Goal: Task Accomplishment & Management: Manage account settings

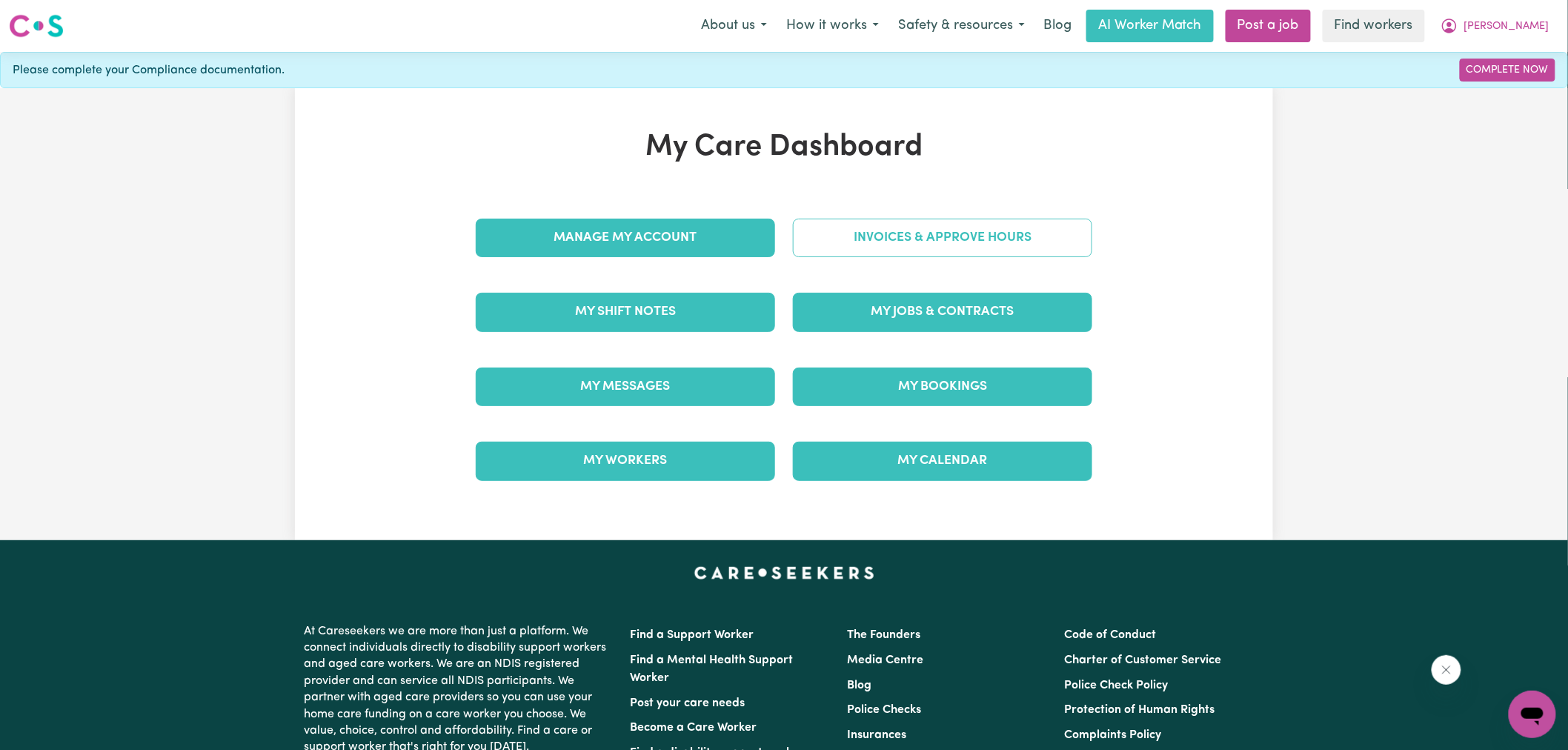
click at [862, 246] on link "Invoices & Approve Hours" at bounding box center [942, 237] width 299 height 38
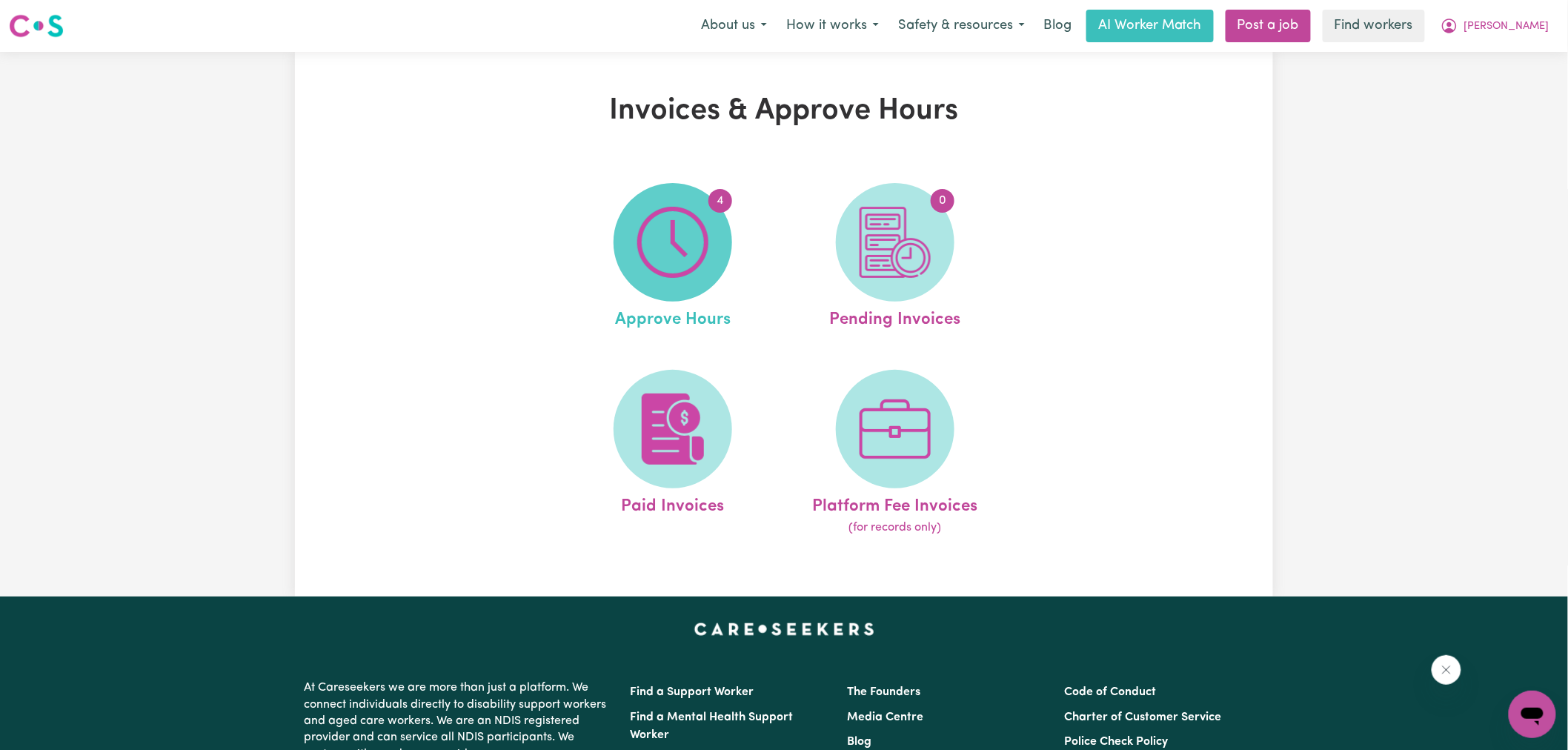
click at [707, 240] on img at bounding box center [673, 242] width 71 height 71
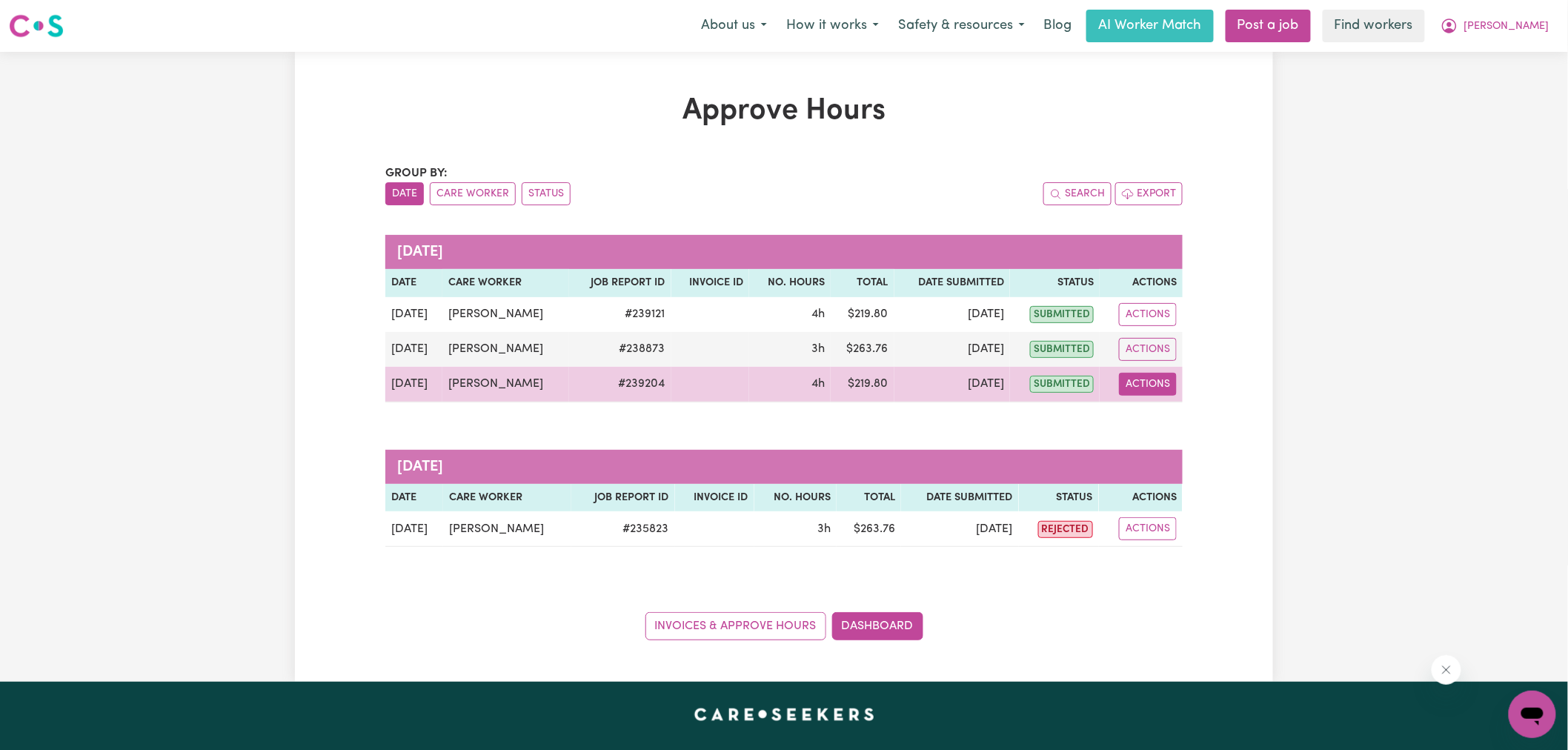
click at [1131, 381] on button "Actions" at bounding box center [1148, 384] width 58 height 23
click at [1204, 425] on link "View Job Report" at bounding box center [1186, 419] width 127 height 30
select select "pm"
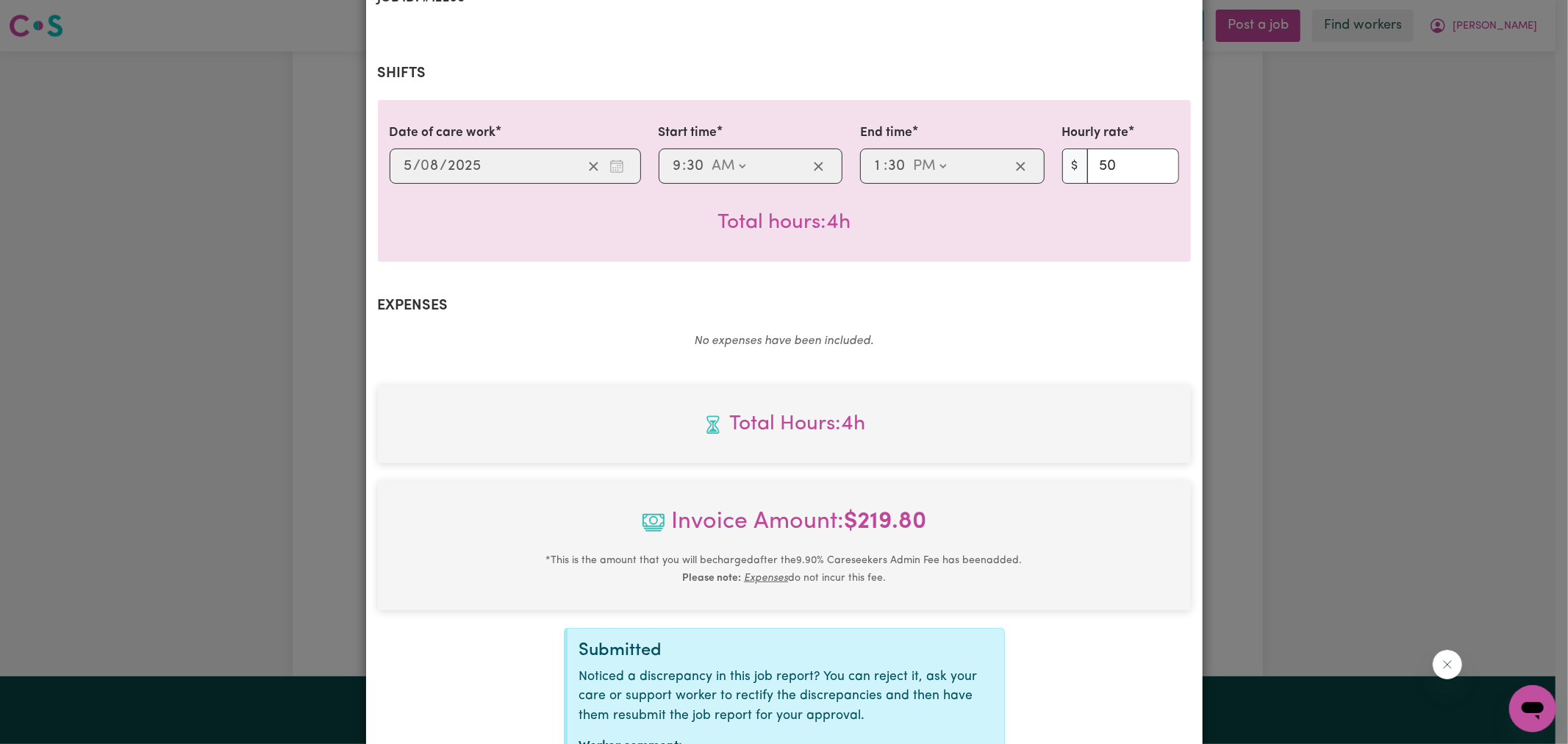
scroll to position [409, 0]
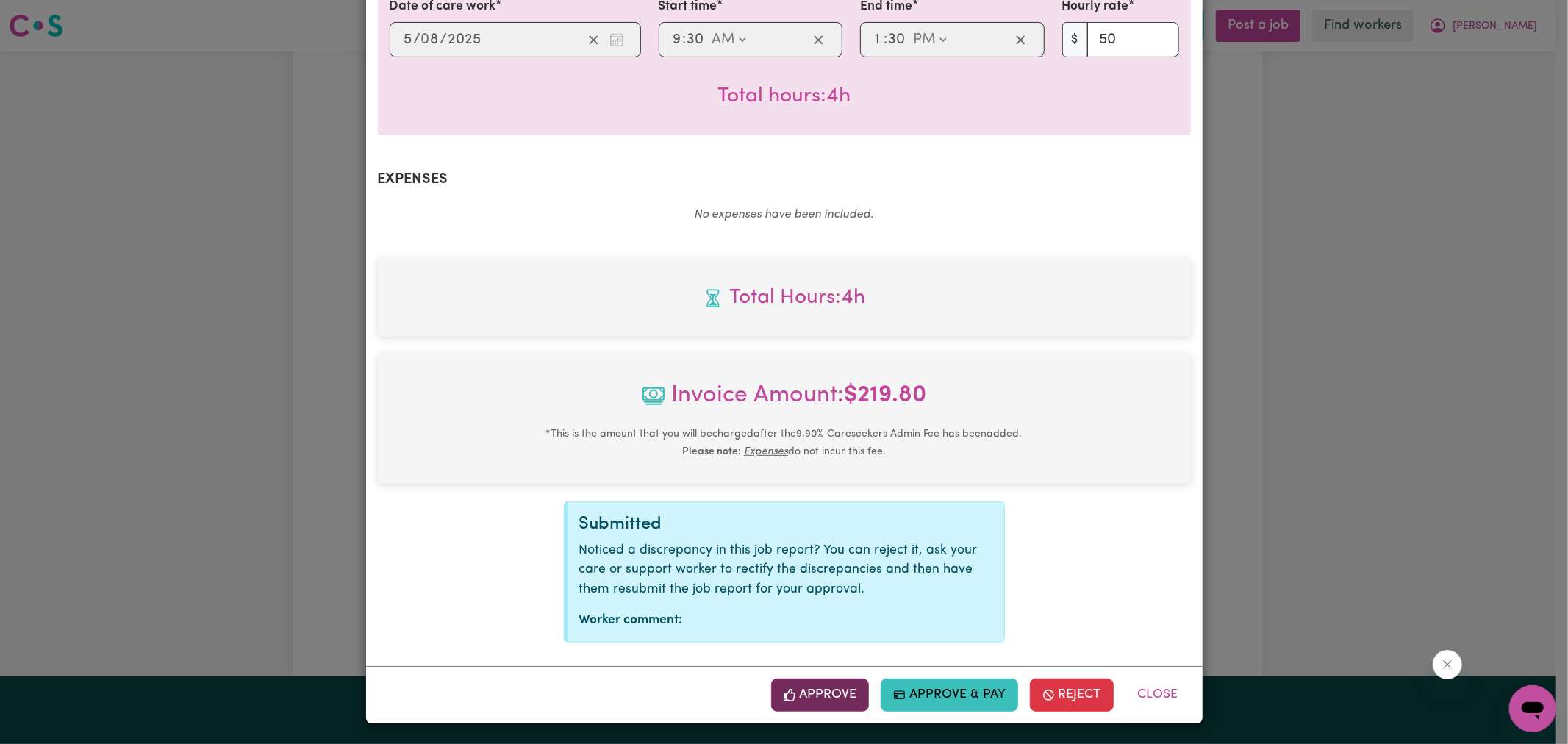
click at [825, 685] on button "Approve" at bounding box center [820, 694] width 98 height 32
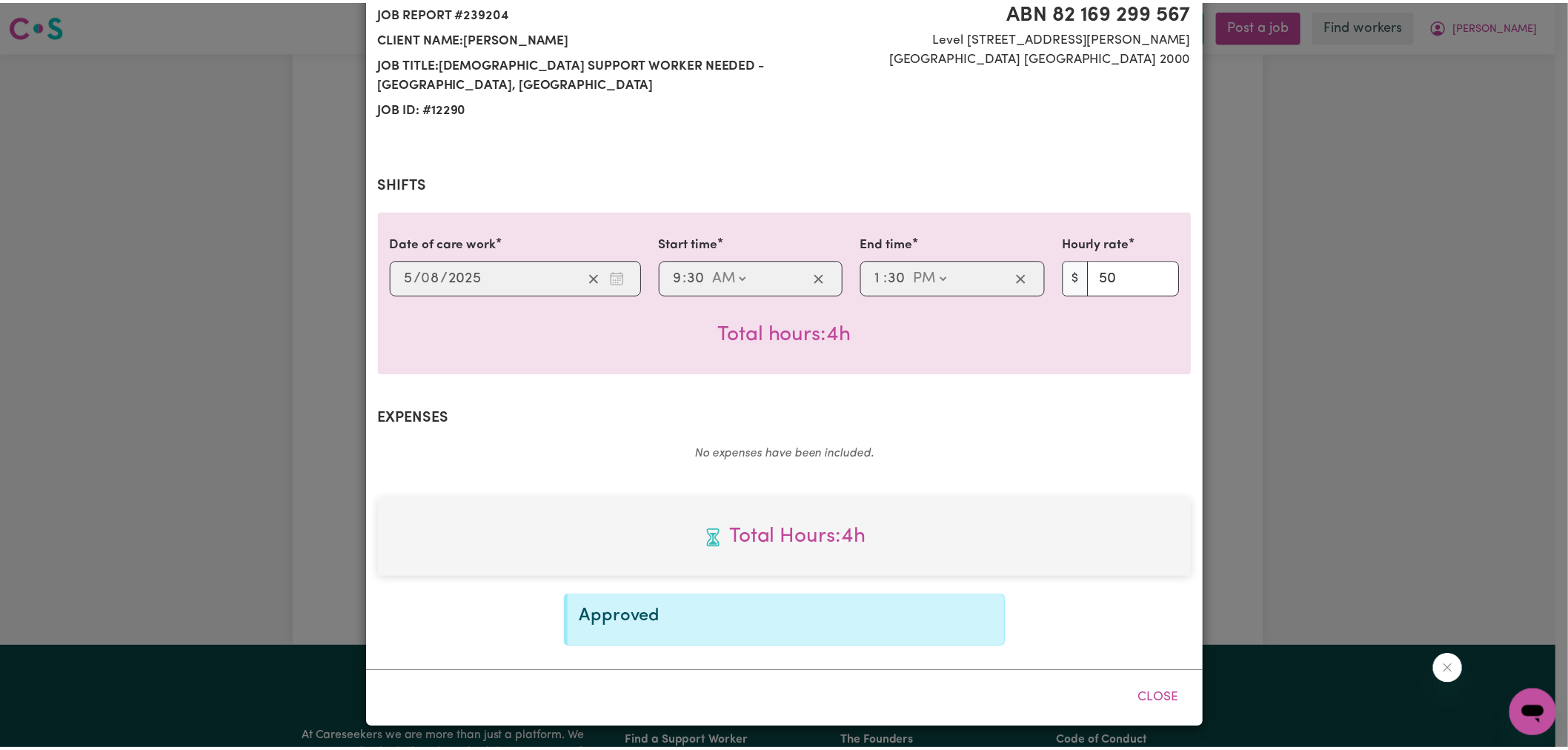
scroll to position [174, 0]
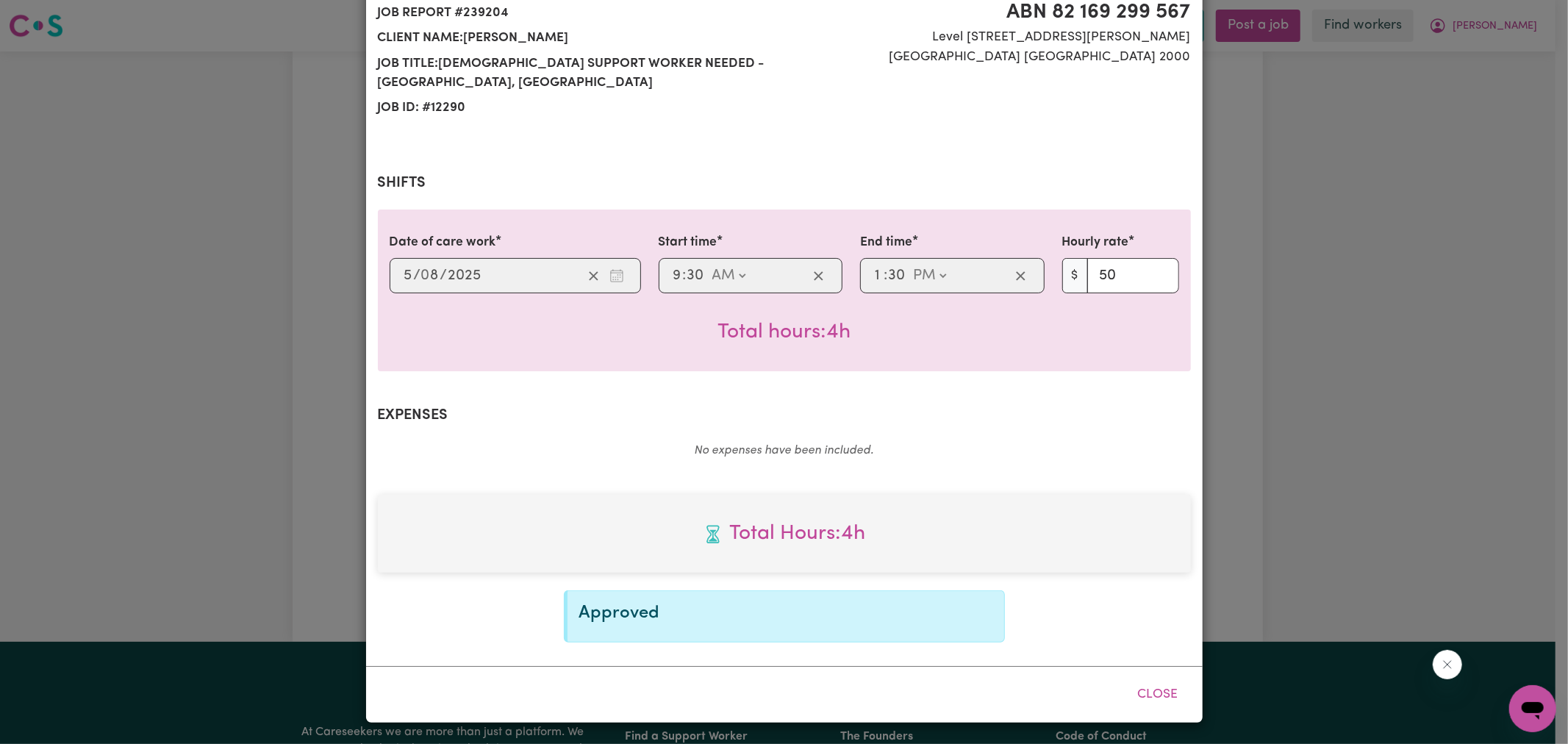
click at [1359, 414] on div "Job Report # 239204 - [PERSON_NAME] Summary Job report # 239204 Client name: [P…" at bounding box center [784, 372] width 1568 height 744
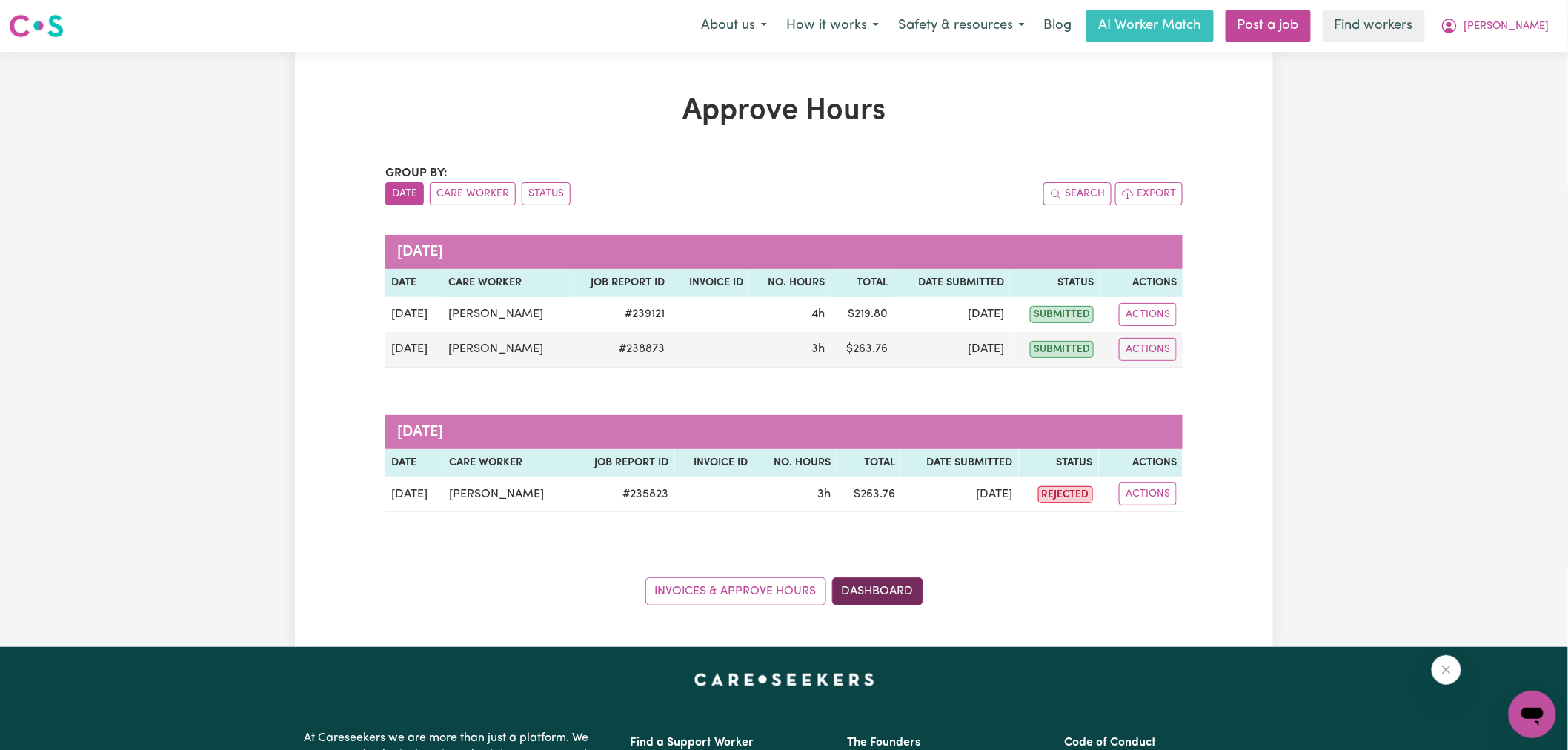
click at [885, 597] on link "Dashboard" at bounding box center [878, 592] width 91 height 28
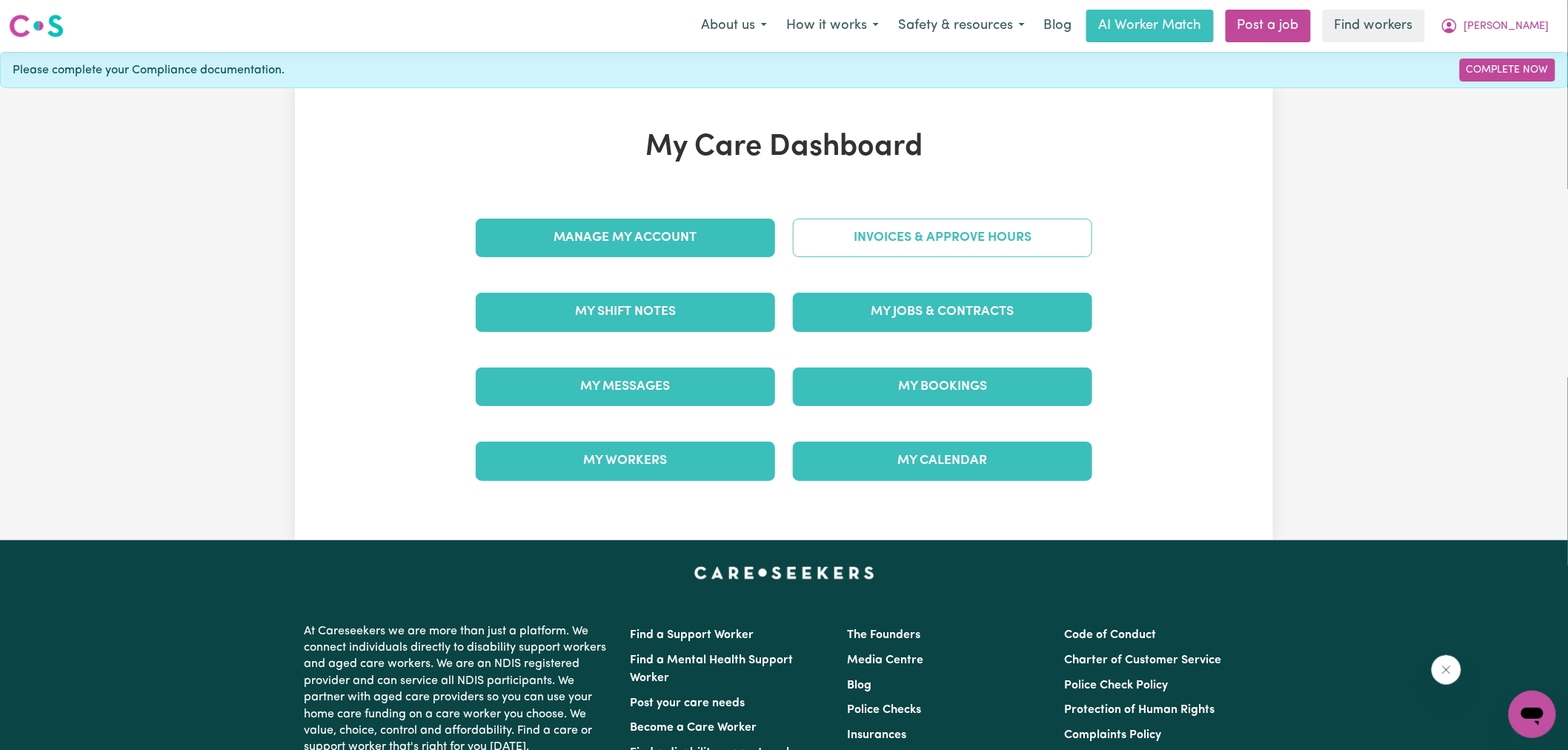
click at [891, 232] on link "Invoices & Approve Hours" at bounding box center [942, 237] width 299 height 38
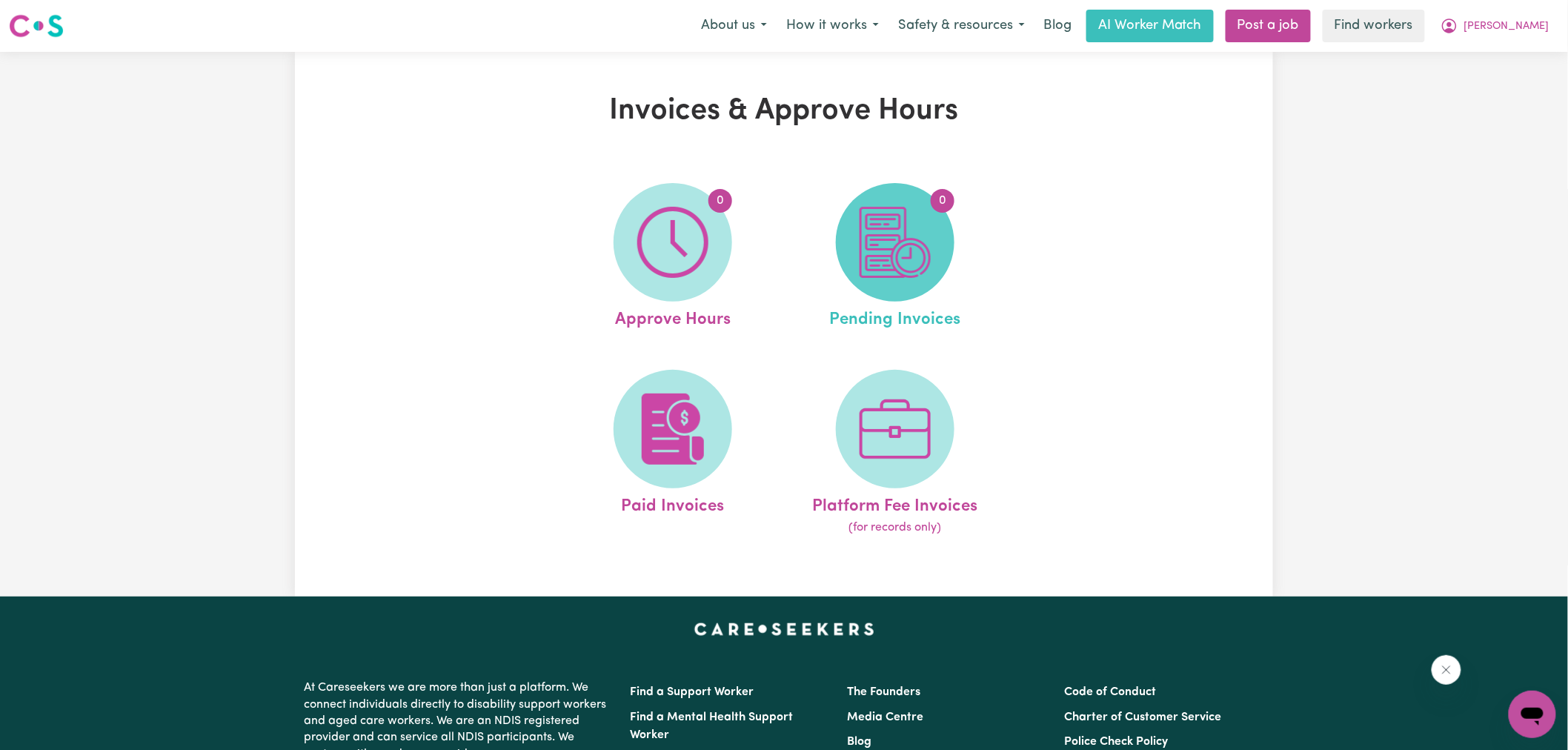
click at [894, 246] on img at bounding box center [895, 242] width 71 height 71
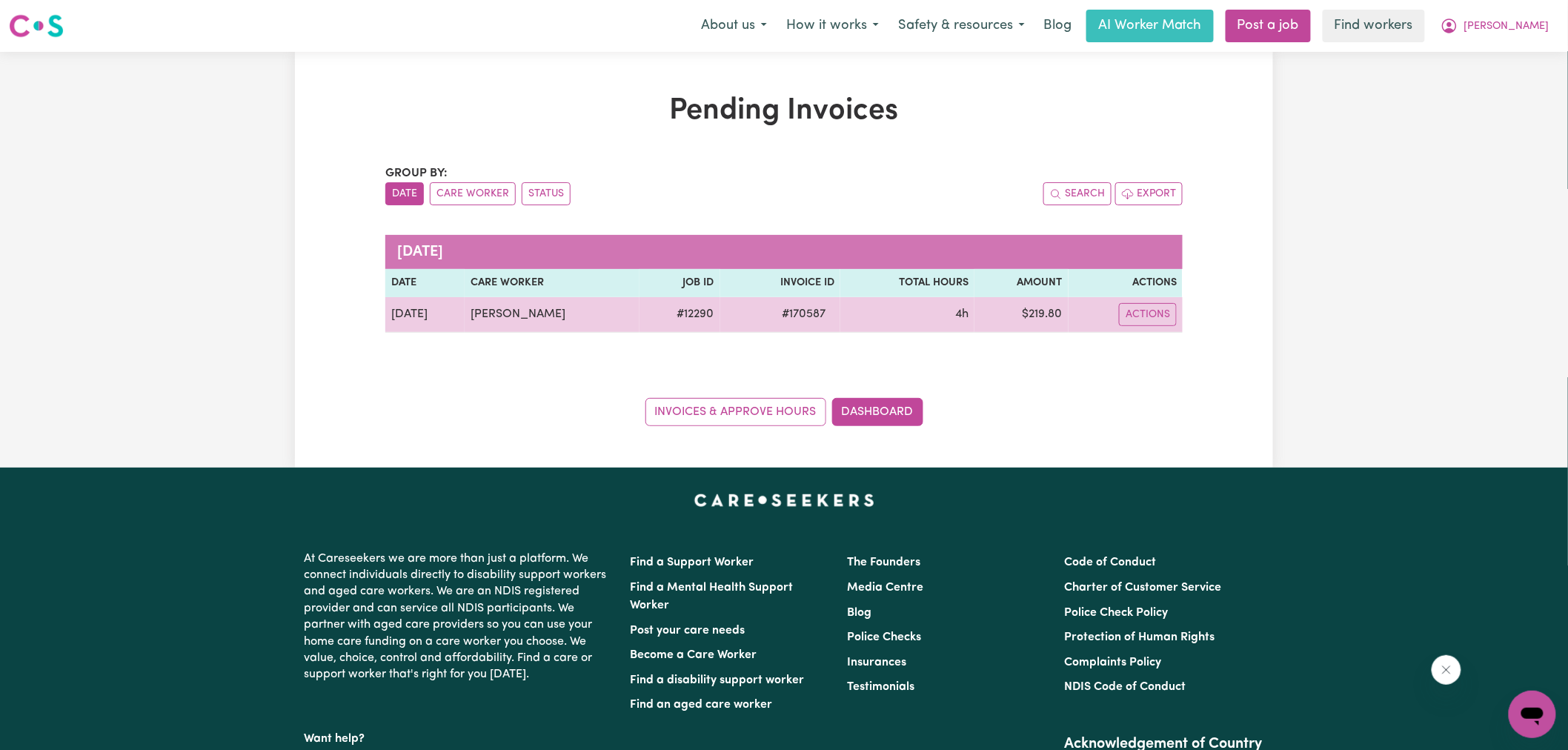
click at [790, 317] on span "# 170587" at bounding box center [803, 314] width 62 height 18
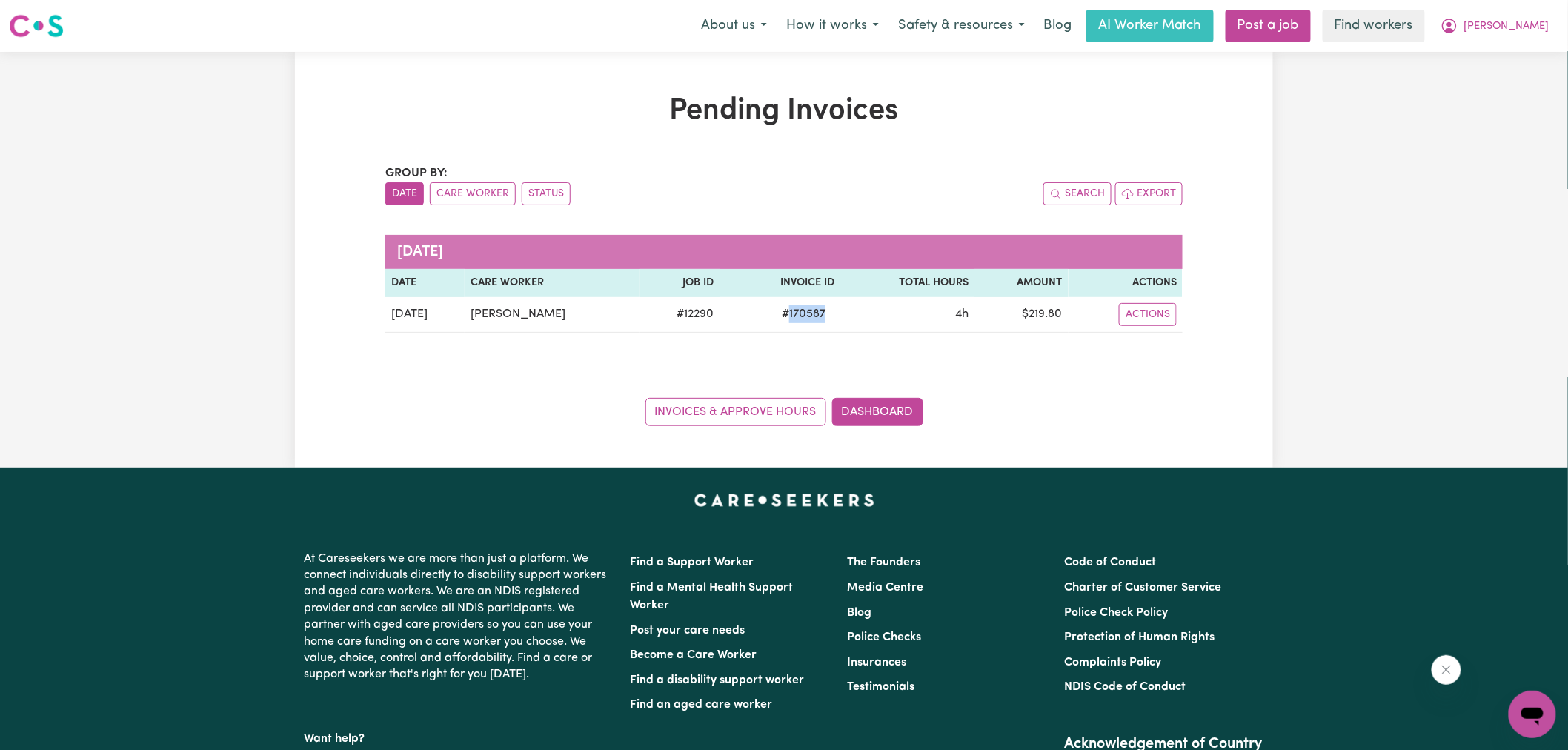
copy span "170587"
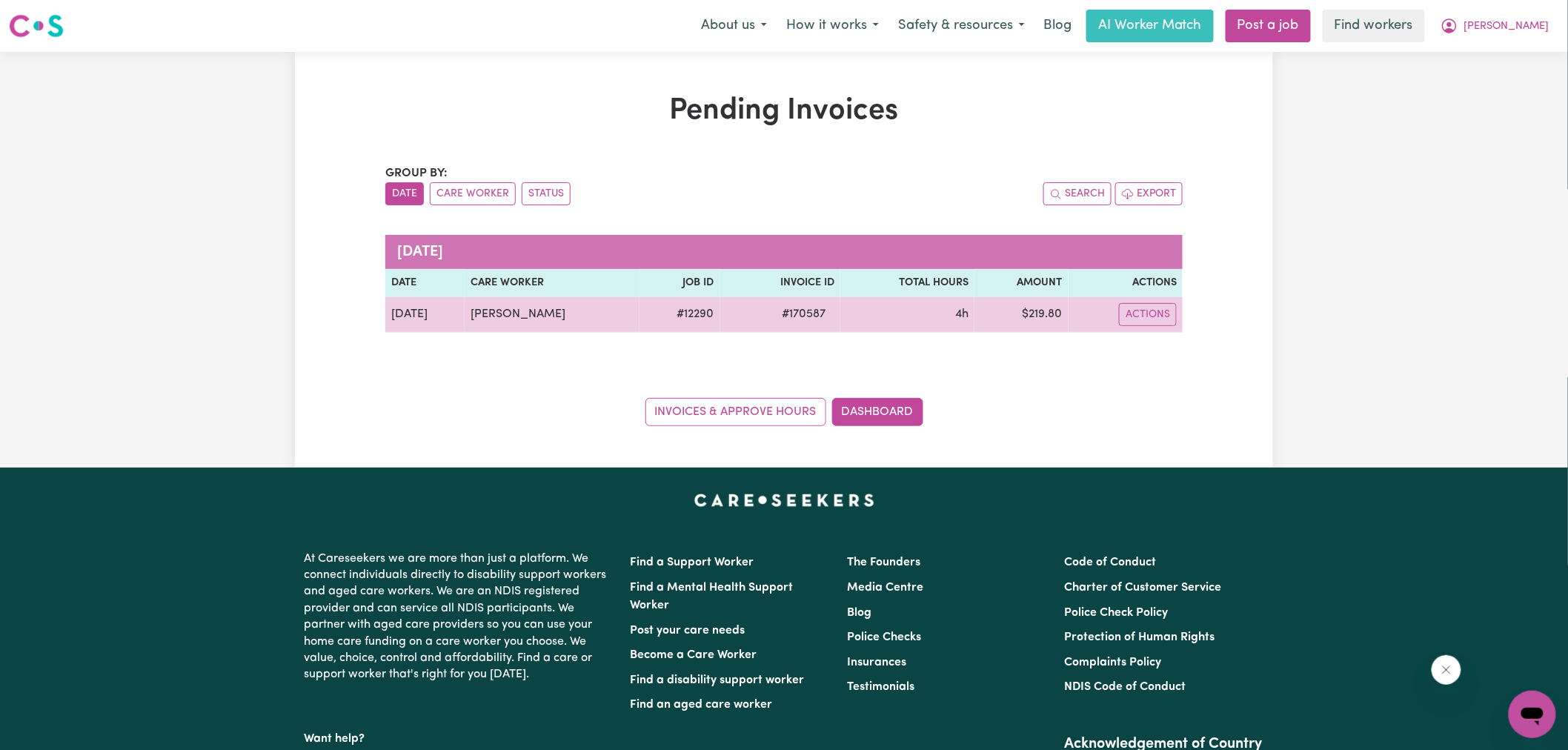
click at [1048, 314] on td "$ 219.80" at bounding box center [1021, 315] width 93 height 36
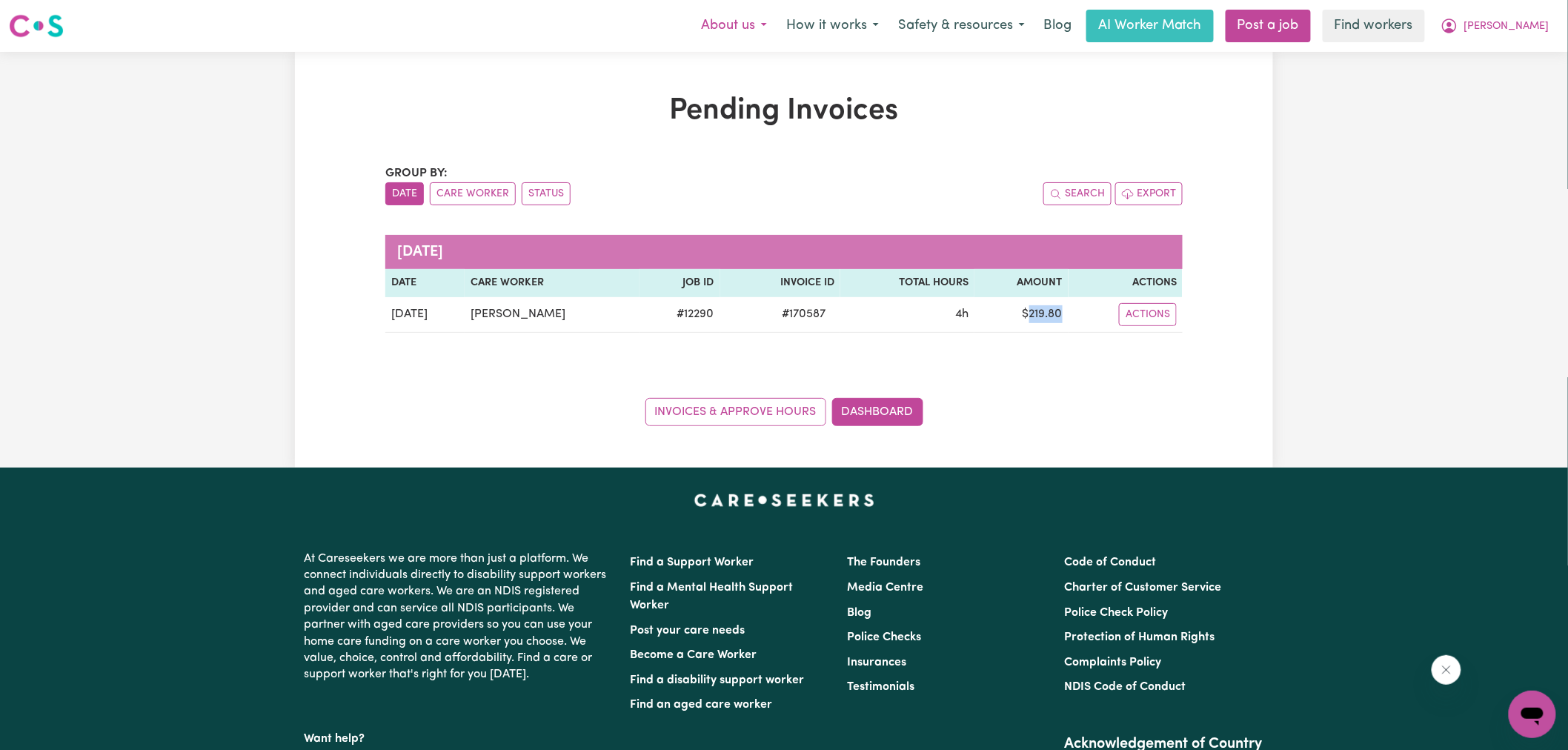
copy td "219.80"
click at [1532, 26] on span "[PERSON_NAME]" at bounding box center [1507, 26] width 86 height 16
click at [1508, 86] on link "Logout" at bounding box center [1500, 85] width 117 height 28
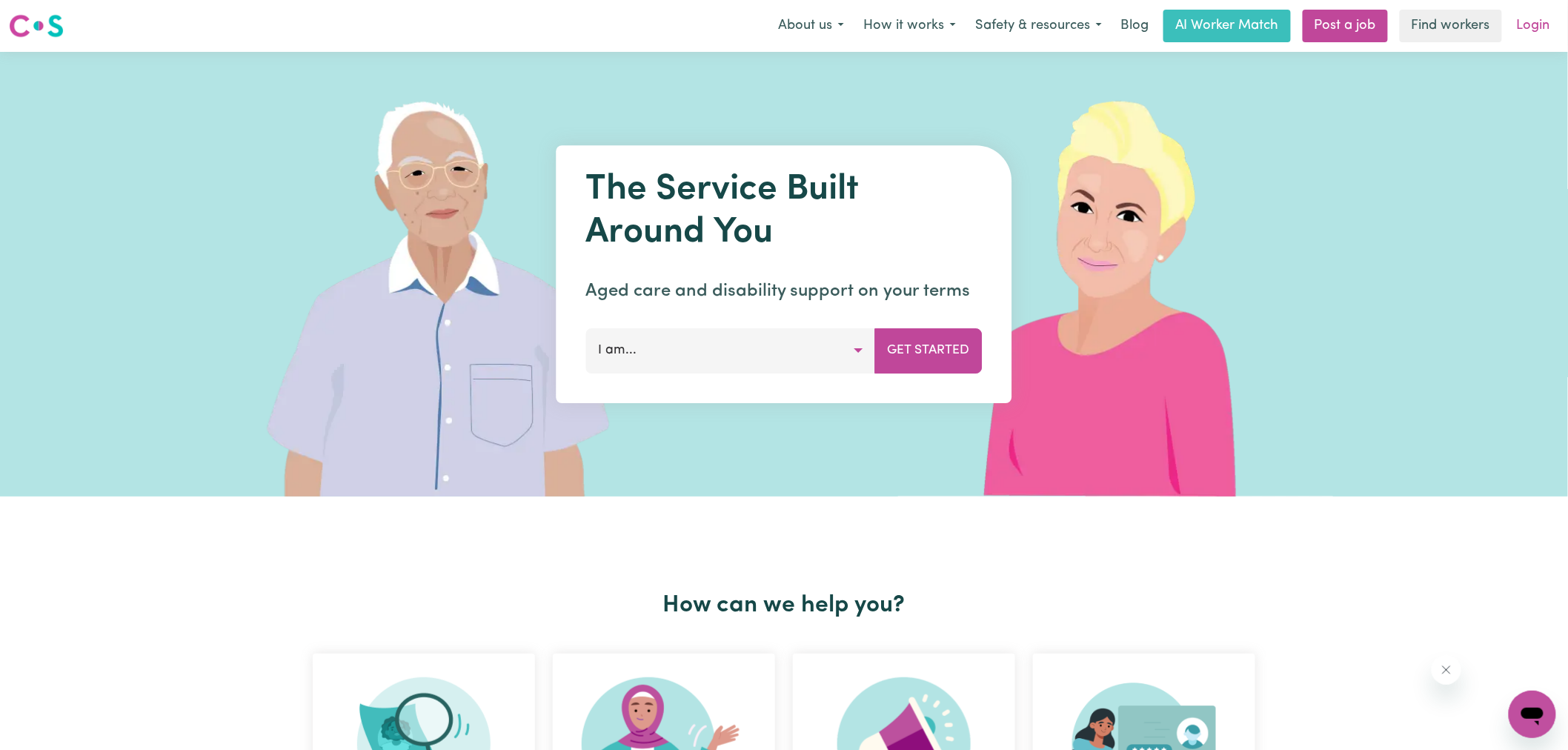
click at [1537, 11] on link "Login" at bounding box center [1533, 25] width 51 height 32
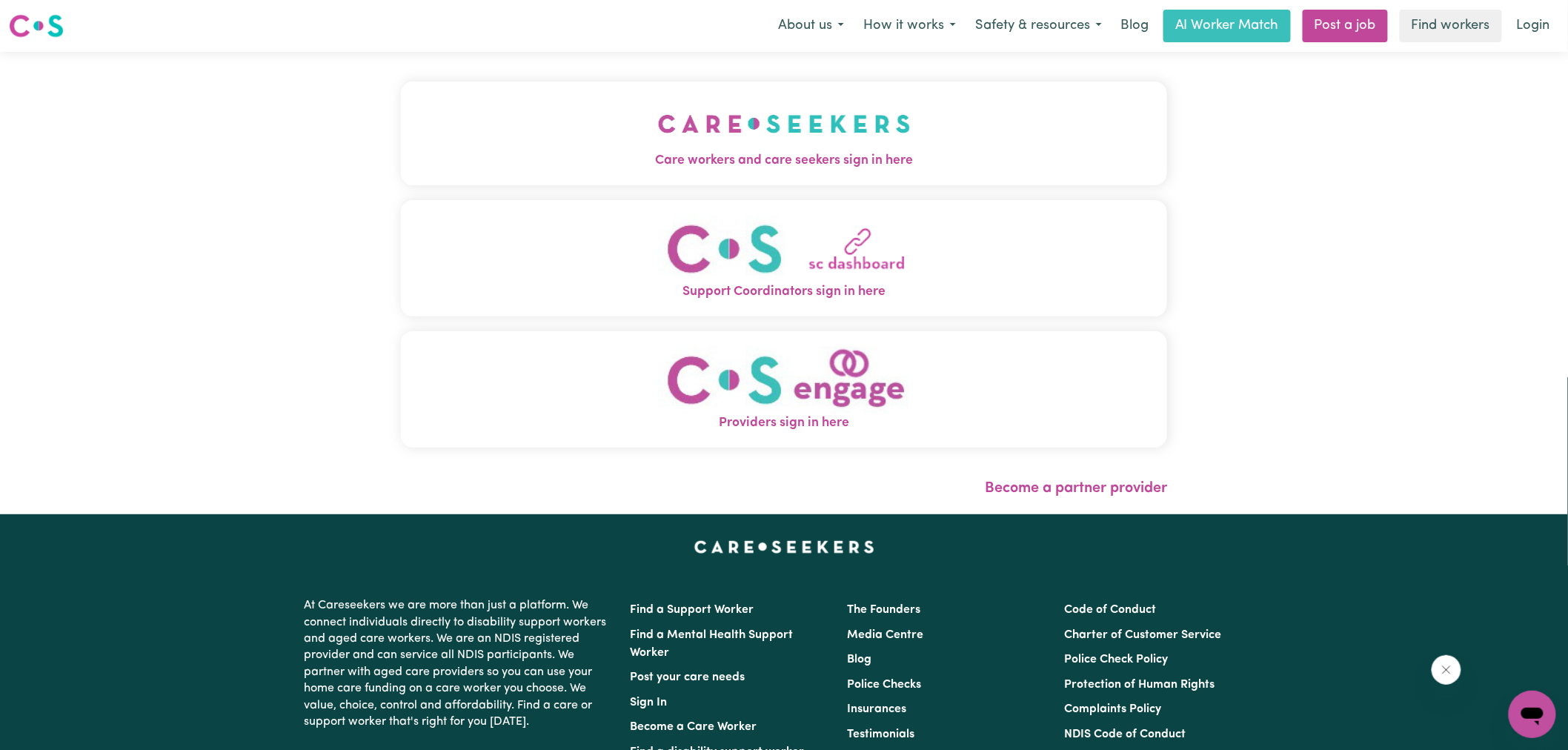
click at [694, 143] on img "Care workers and care seekers sign in here" at bounding box center [784, 124] width 252 height 55
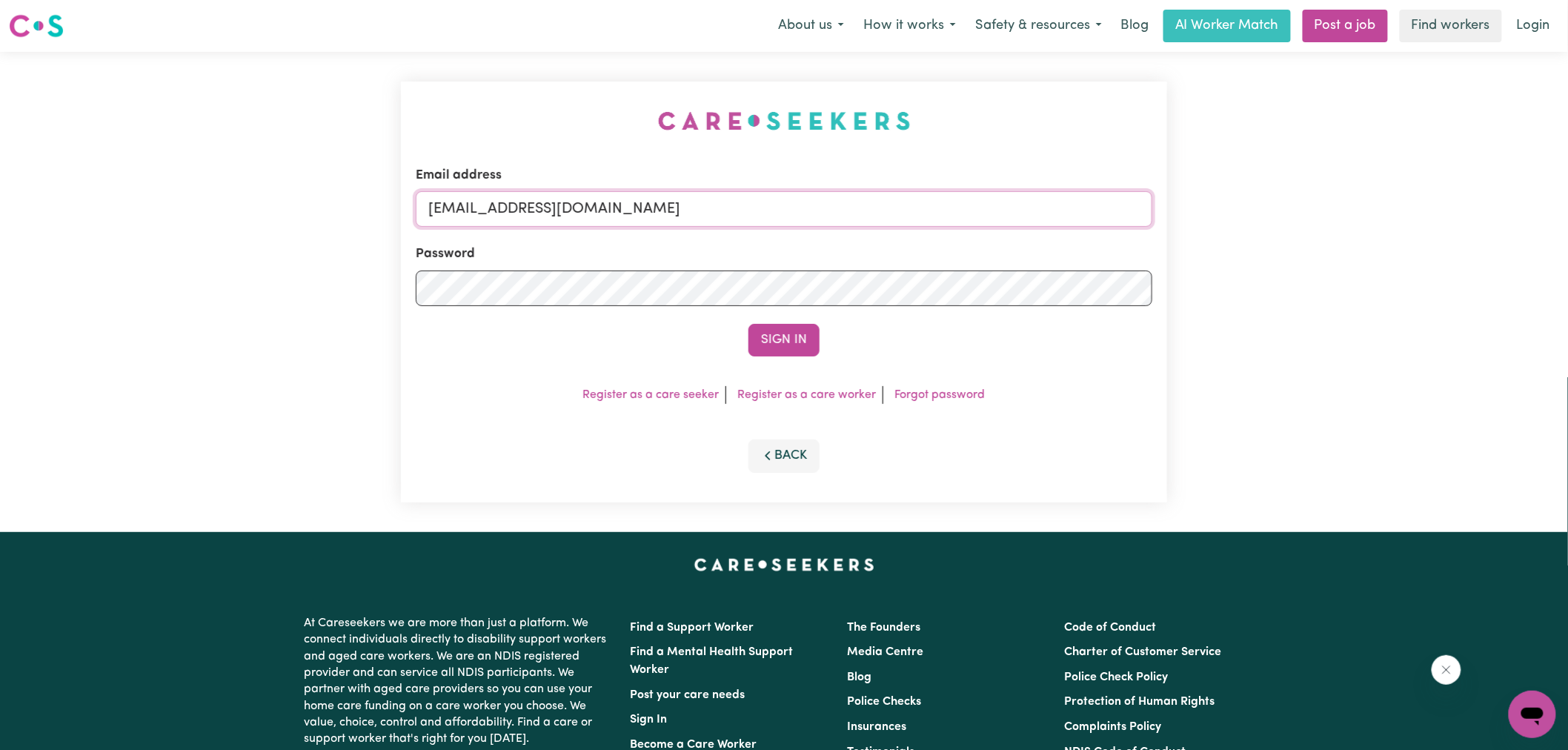
drag, startPoint x: 523, startPoint y: 212, endPoint x: 1580, endPoint y: 278, distance: 1059.1
click at [1567, 278] on html "Menu About us How it works Safety & resources Blog AI Worker Match Post a job F…" at bounding box center [784, 561] width 1568 height 1123
type input "[EMAIL_ADDRESS][DOMAIN_NAME]"
click at [749, 324] on button "Sign In" at bounding box center [784, 340] width 71 height 32
